Goal: Information Seeking & Learning: Learn about a topic

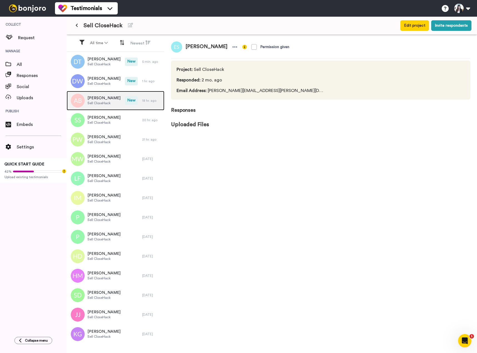
click at [113, 99] on div "[PERSON_NAME] Sell CloseHack" at bounding box center [96, 100] width 58 height 19
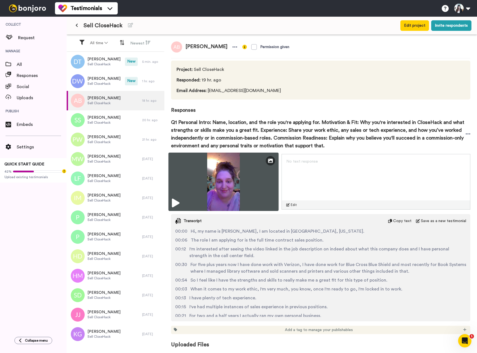
click at [184, 198] on img at bounding box center [224, 182] width 110 height 58
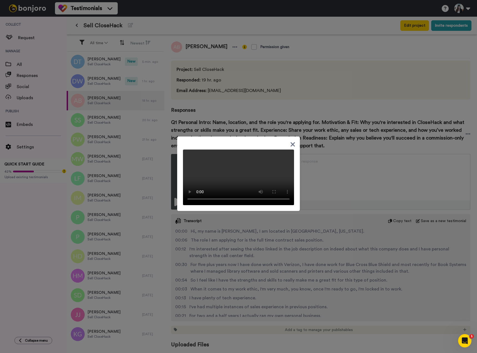
click at [292, 142] on icon at bounding box center [293, 144] width 4 height 4
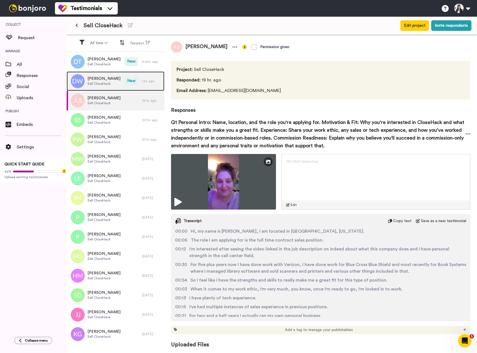
click at [106, 83] on span "Sell CloseHack" at bounding box center [104, 83] width 33 height 4
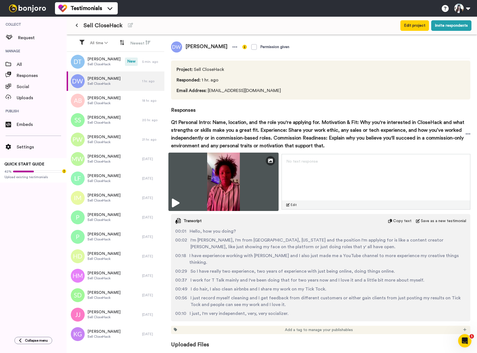
click at [178, 204] on icon at bounding box center [176, 203] width 8 height 9
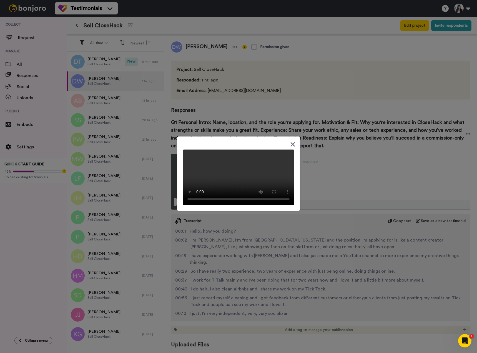
click at [293, 141] on icon at bounding box center [292, 144] width 5 height 7
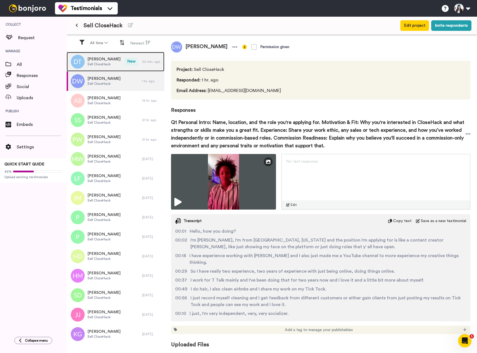
click at [105, 64] on span "Sell CloseHack" at bounding box center [104, 64] width 33 height 4
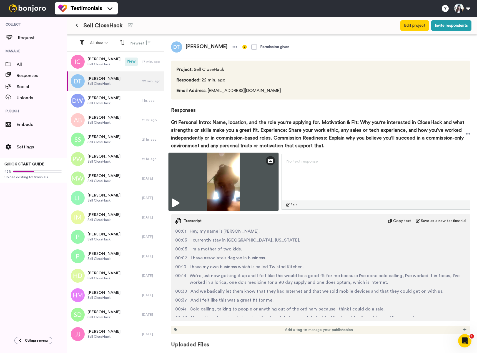
click at [186, 198] on img at bounding box center [224, 182] width 110 height 58
